Goal: Task Accomplishment & Management: Manage account settings

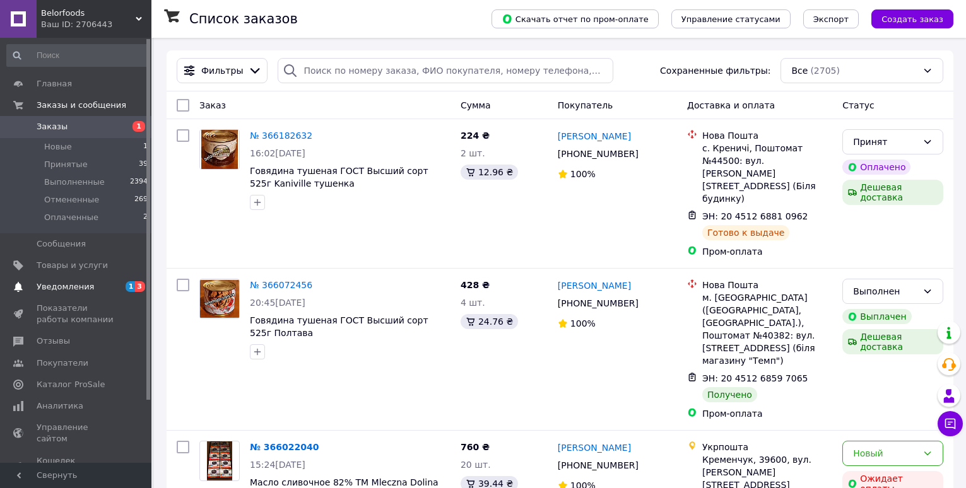
click at [140, 283] on span "3" at bounding box center [140, 286] width 10 height 11
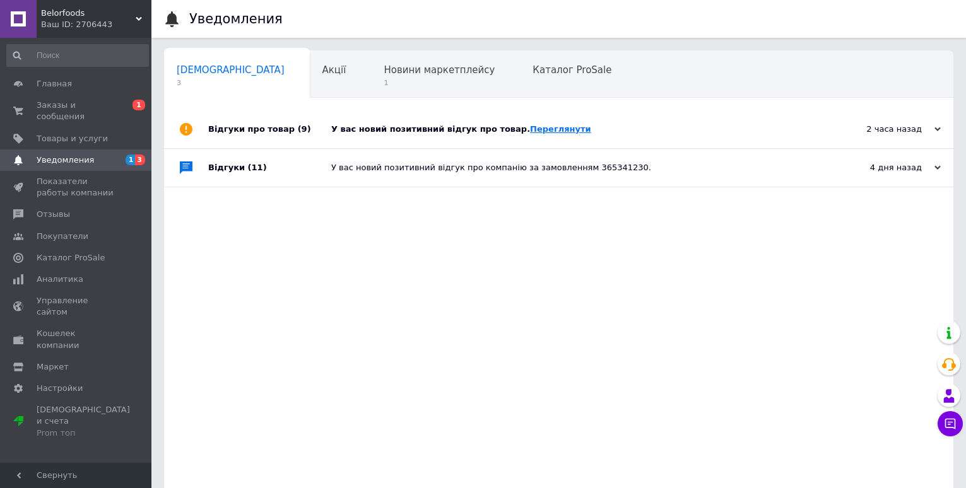
click at [530, 129] on link "Переглянути" at bounding box center [560, 128] width 61 height 9
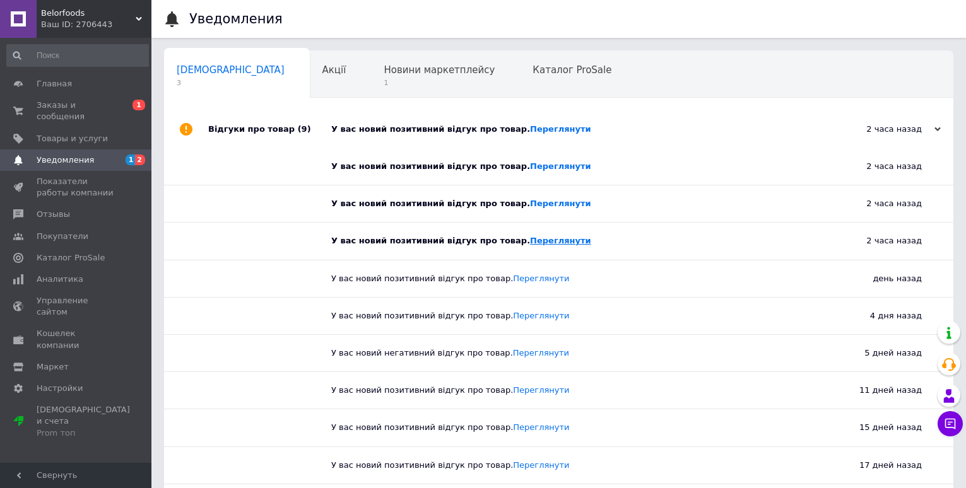
click at [531, 240] on link "Переглянути" at bounding box center [560, 240] width 61 height 9
click at [530, 203] on link "Переглянути" at bounding box center [560, 203] width 61 height 9
click at [530, 166] on link "Переглянути" at bounding box center [560, 166] width 61 height 9
click at [530, 129] on link "Переглянути" at bounding box center [560, 128] width 61 height 9
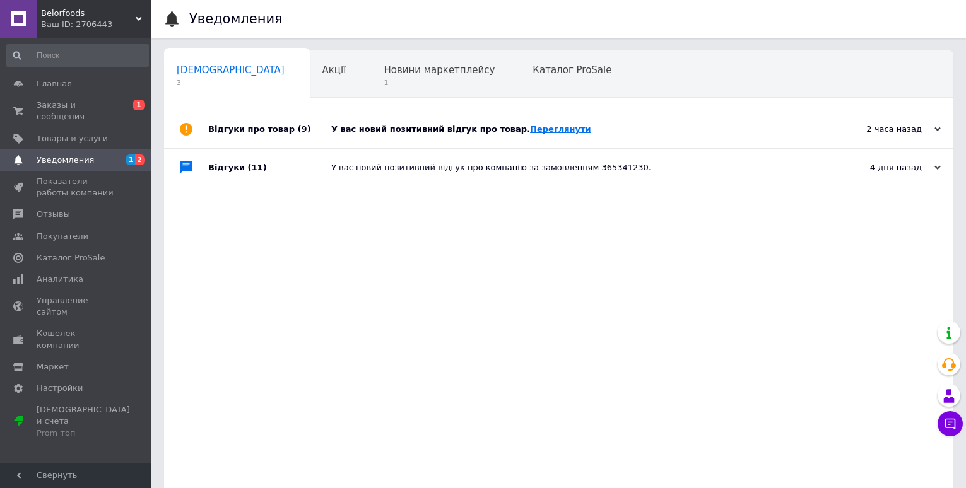
click at [532, 127] on link "Переглянути" at bounding box center [560, 128] width 61 height 9
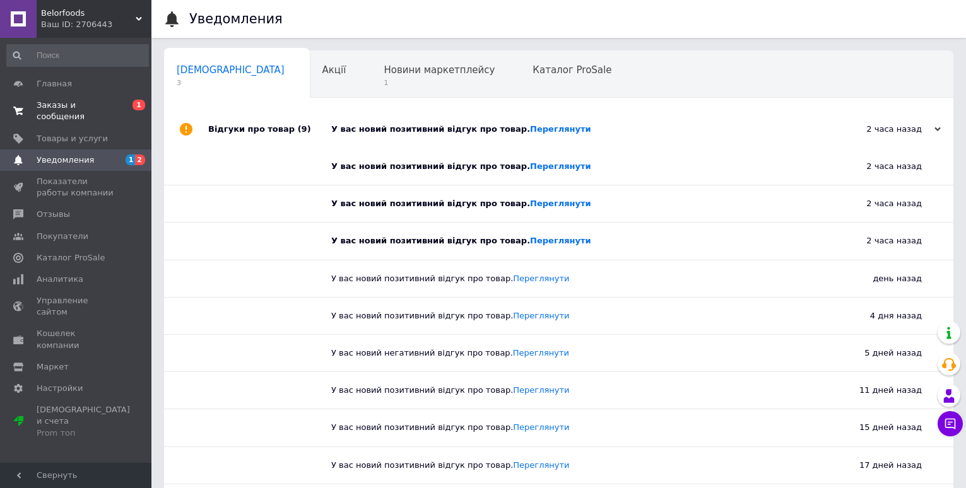
click at [73, 100] on span "Заказы и сообщения" at bounding box center [77, 111] width 80 height 23
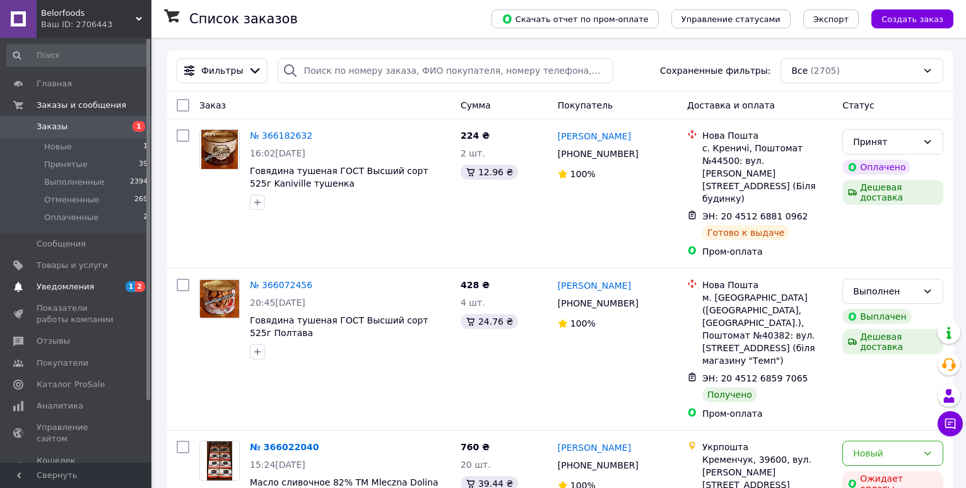
click at [140, 285] on span "2" at bounding box center [140, 286] width 10 height 11
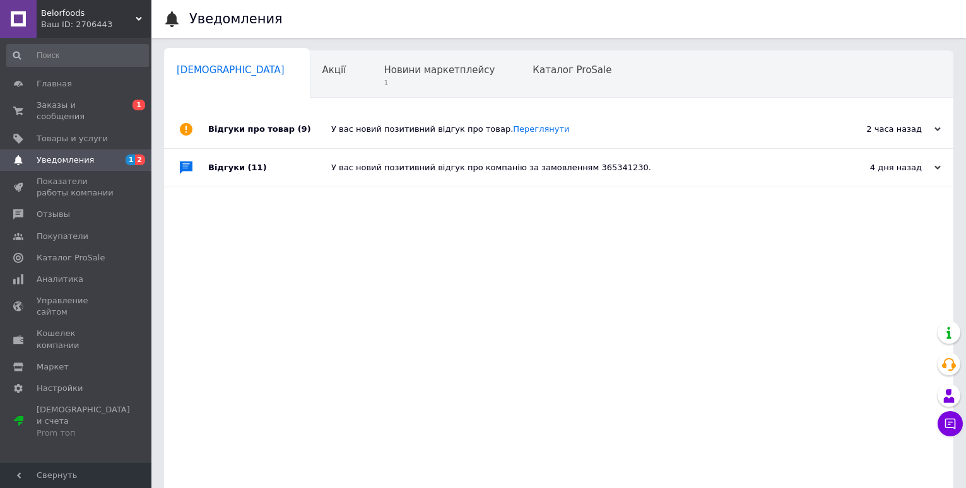
click at [577, 169] on div "У вас новий позитивний відгук про компанію за замовленням 365341230." at bounding box center [572, 167] width 483 height 11
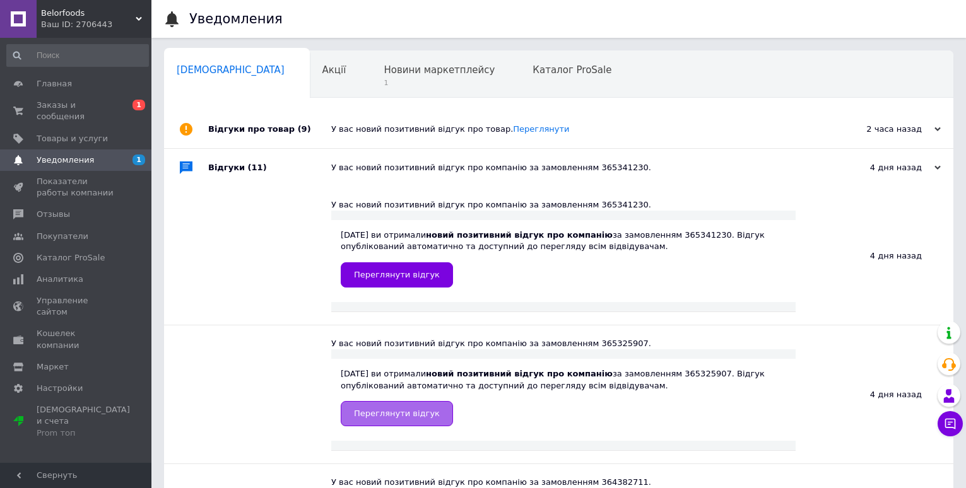
click at [411, 415] on span "Переглянути відгук" at bounding box center [397, 413] width 86 height 9
click at [88, 102] on span "Заказы и сообщения" at bounding box center [77, 111] width 80 height 23
